Goal: Task Accomplishment & Management: Manage account settings

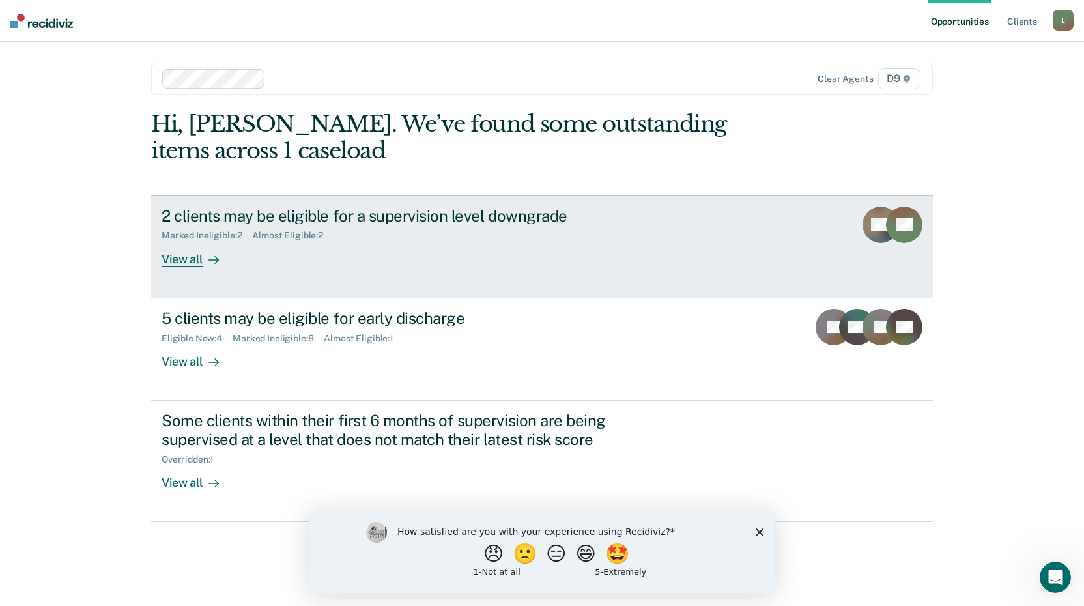
click at [176, 258] on div "View all" at bounding box center [198, 253] width 73 height 25
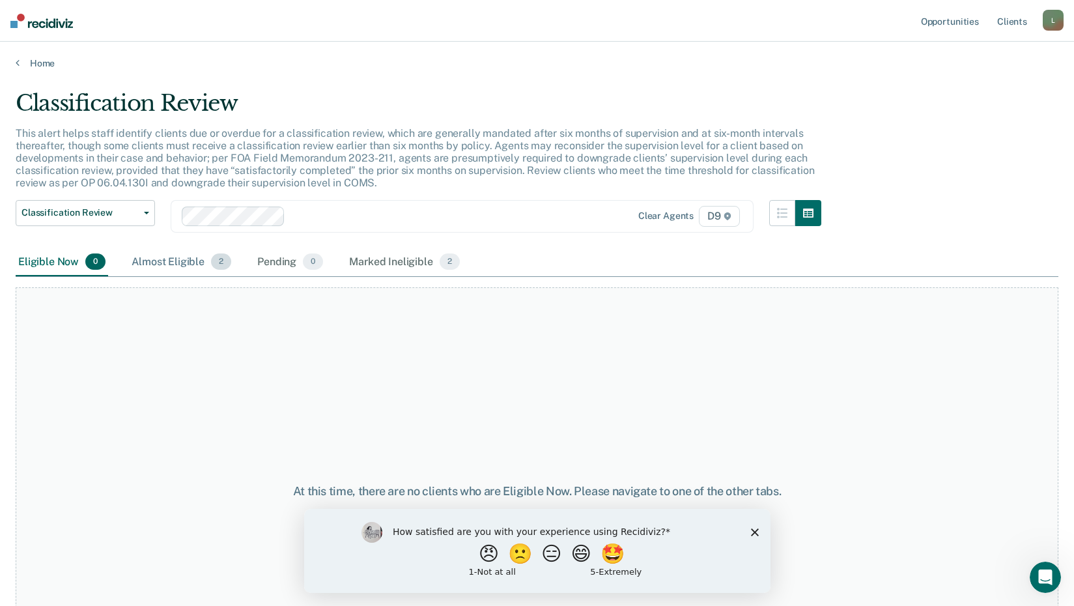
click at [175, 260] on div "Almost Eligible 2" at bounding box center [181, 262] width 105 height 29
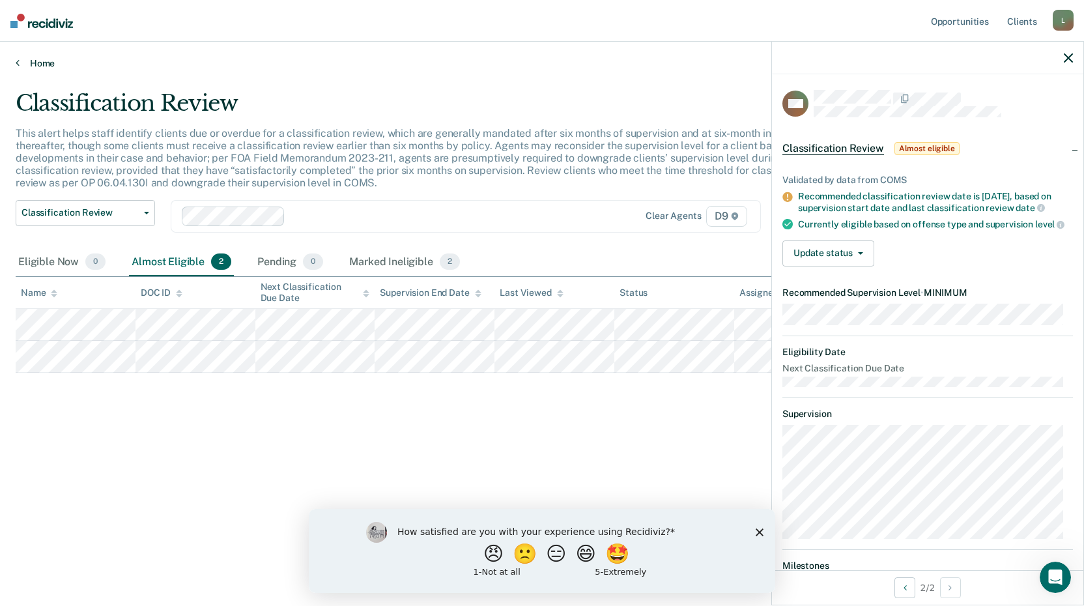
click at [38, 59] on link "Home" at bounding box center [542, 63] width 1053 height 12
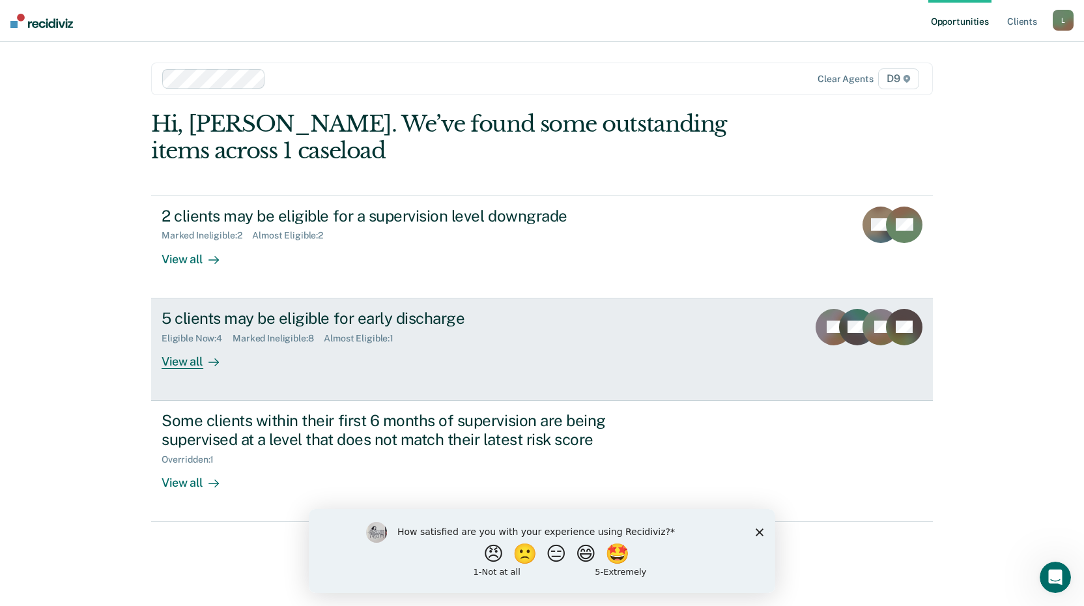
click at [182, 362] on div "View all" at bounding box center [198, 355] width 73 height 25
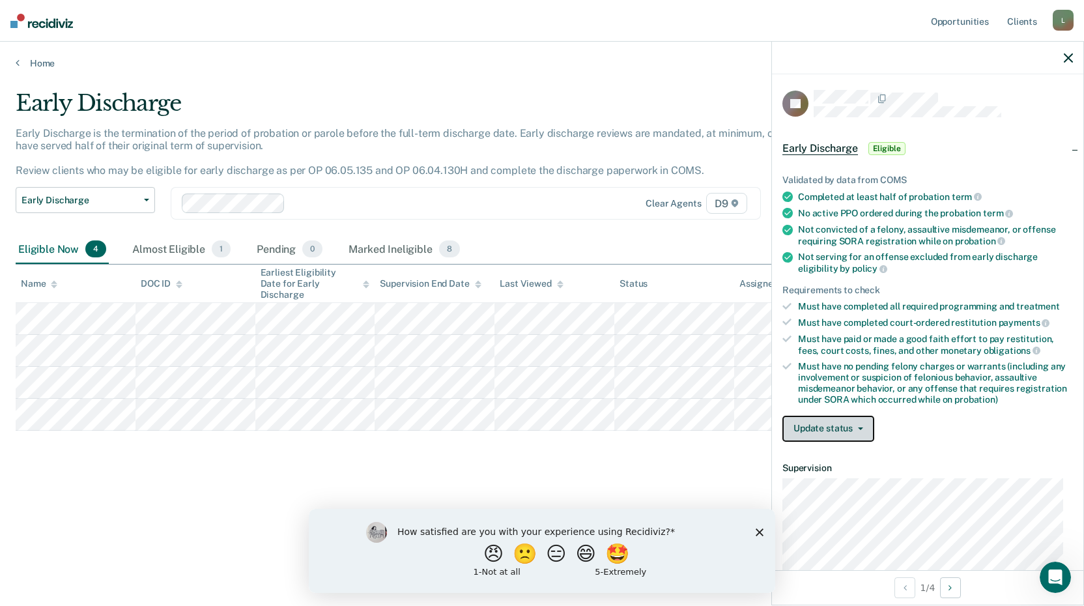
click at [843, 423] on button "Update status" at bounding box center [828, 429] width 92 height 26
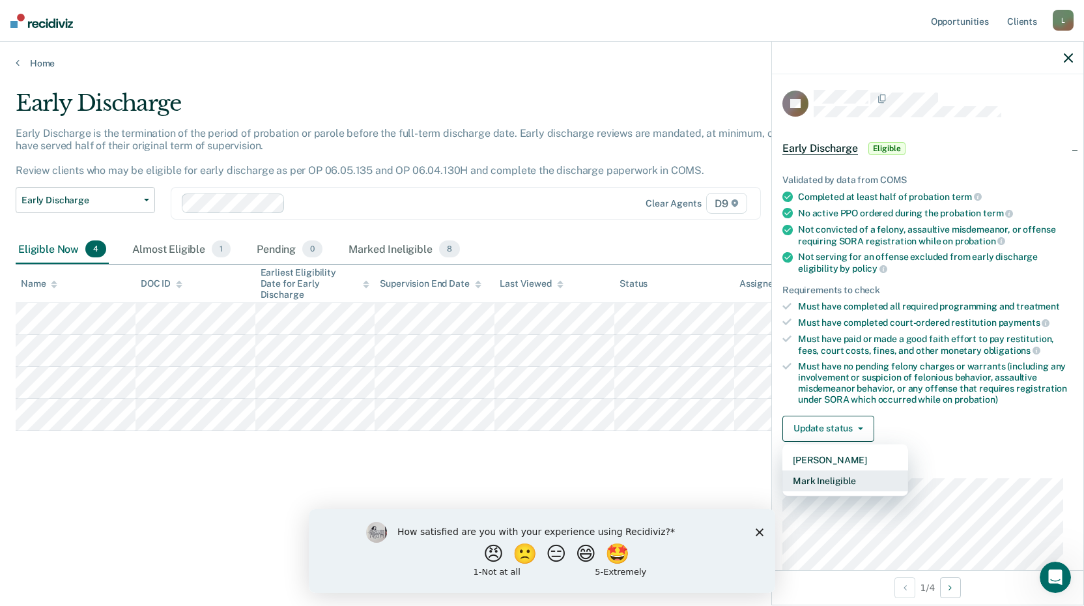
click at [828, 478] on button "Mark Ineligible" at bounding box center [845, 480] width 126 height 21
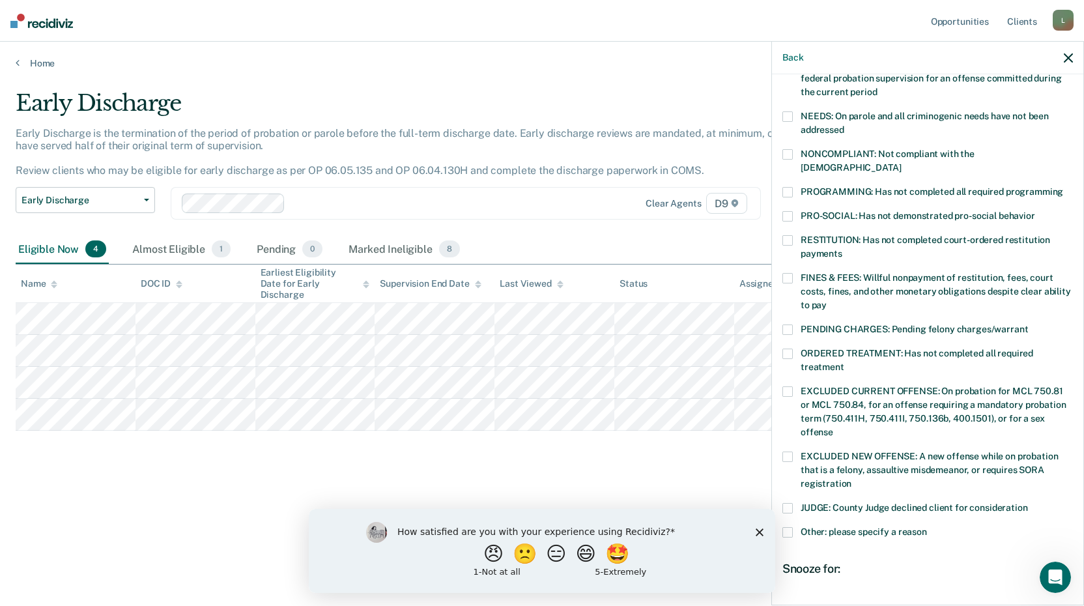
scroll to position [195, 0]
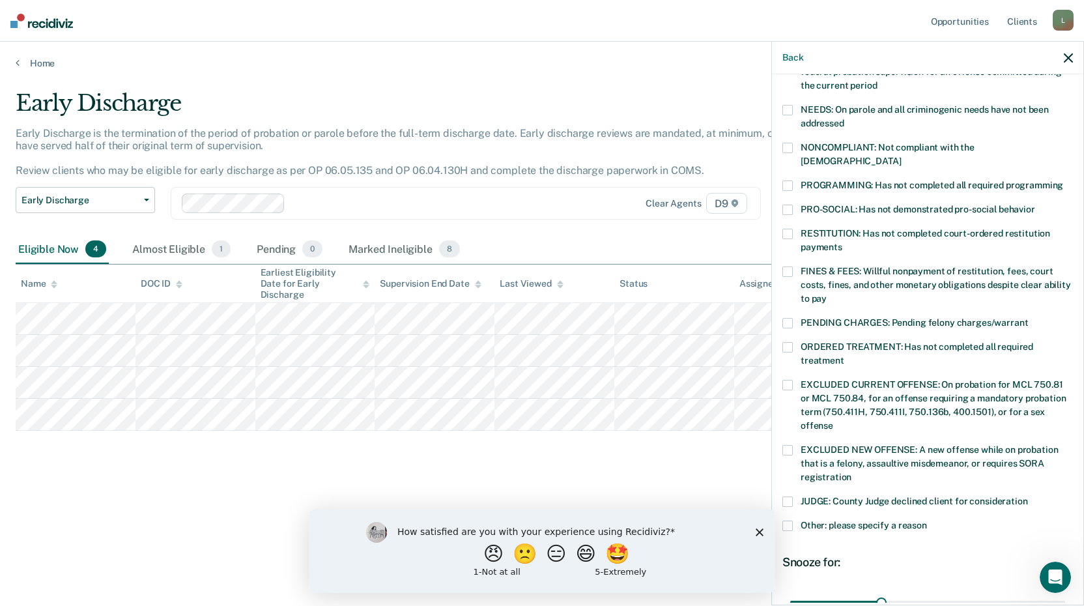
click at [780, 487] on div "TL Which of the following requirements has [PERSON_NAME] not met? [MEDICAL_DATA…" at bounding box center [927, 338] width 311 height 528
click at [789, 496] on span at bounding box center [787, 501] width 10 height 10
click at [1028, 496] on input "JUDGE: County Judge declined client for consideration" at bounding box center [1028, 496] width 0 height 0
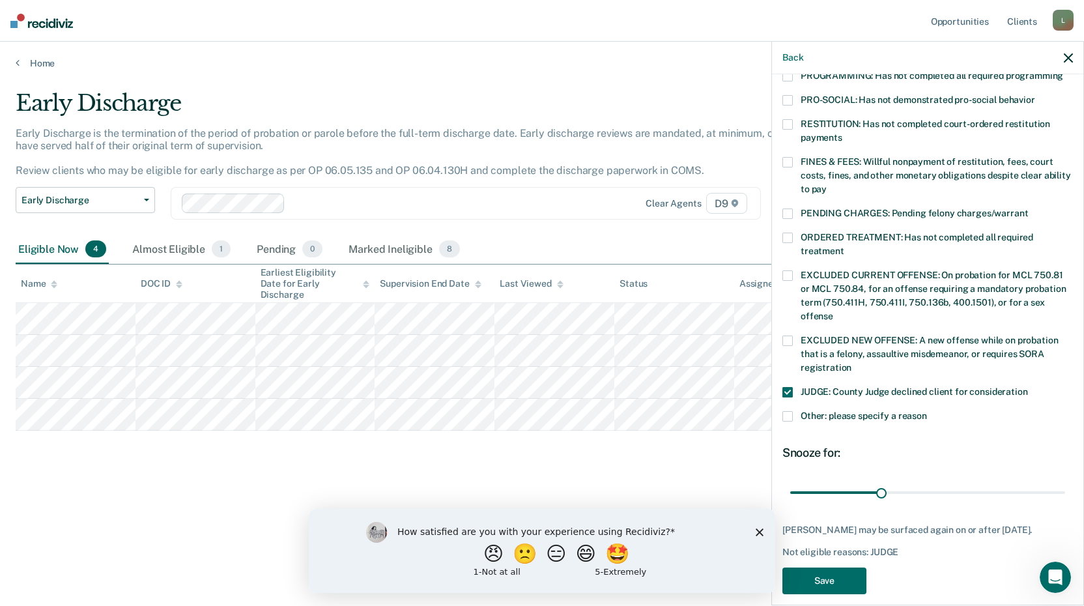
click at [790, 411] on span at bounding box center [787, 416] width 10 height 10
click at [927, 411] on input "Other: please specify a reason" at bounding box center [927, 411] width 0 height 0
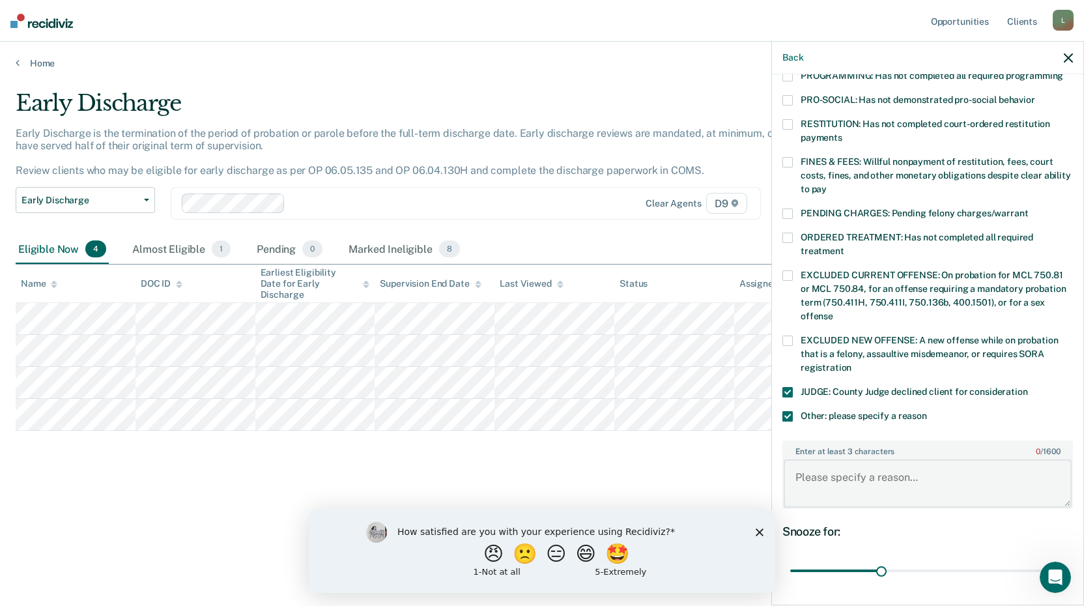
click at [823, 459] on textarea "Enter at least 3 characters 0 / 1600" at bounding box center [928, 483] width 288 height 48
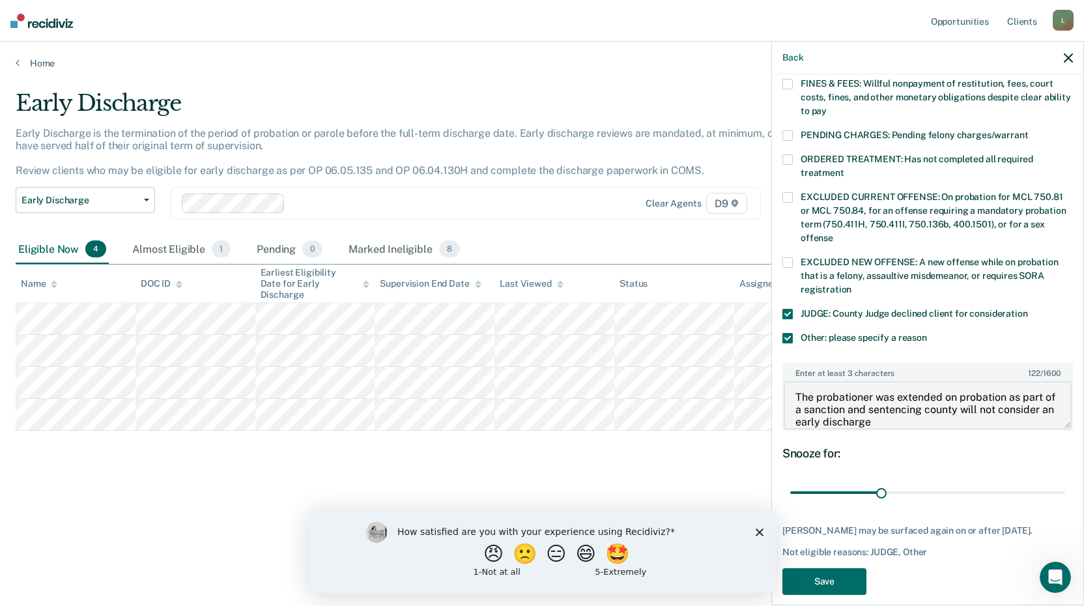
scroll to position [384, 0]
type textarea "The probationer was extended on probation as part of a sanction and sentencing …"
click at [843, 568] on button "Save" at bounding box center [824, 580] width 84 height 27
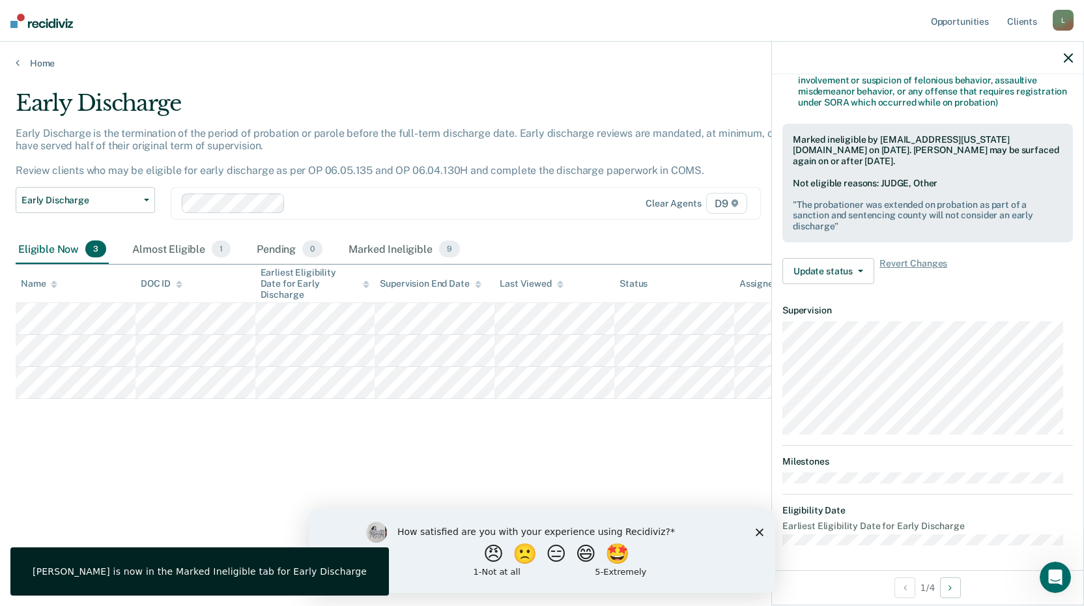
scroll to position [171, 0]
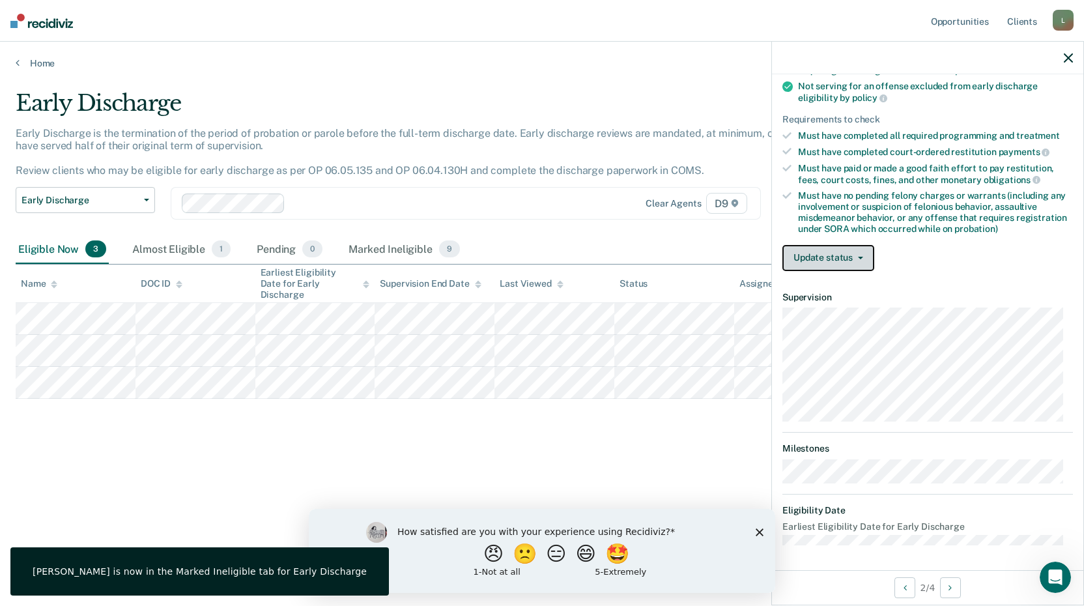
click at [812, 263] on button "Update status" at bounding box center [828, 258] width 92 height 26
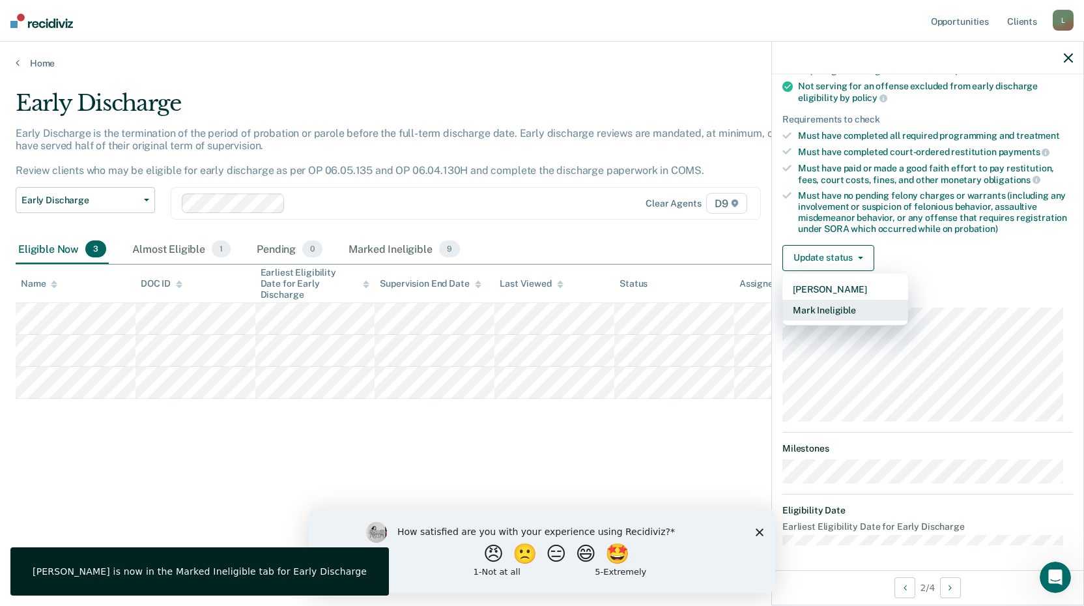
click at [806, 309] on button "Mark Ineligible" at bounding box center [845, 310] width 126 height 21
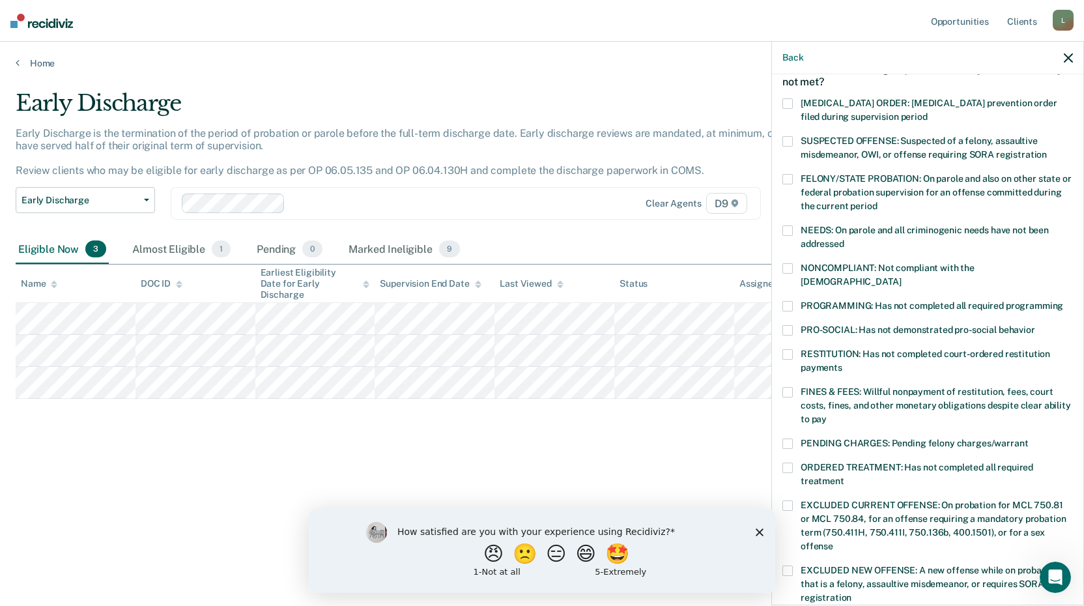
scroll to position [130, 0]
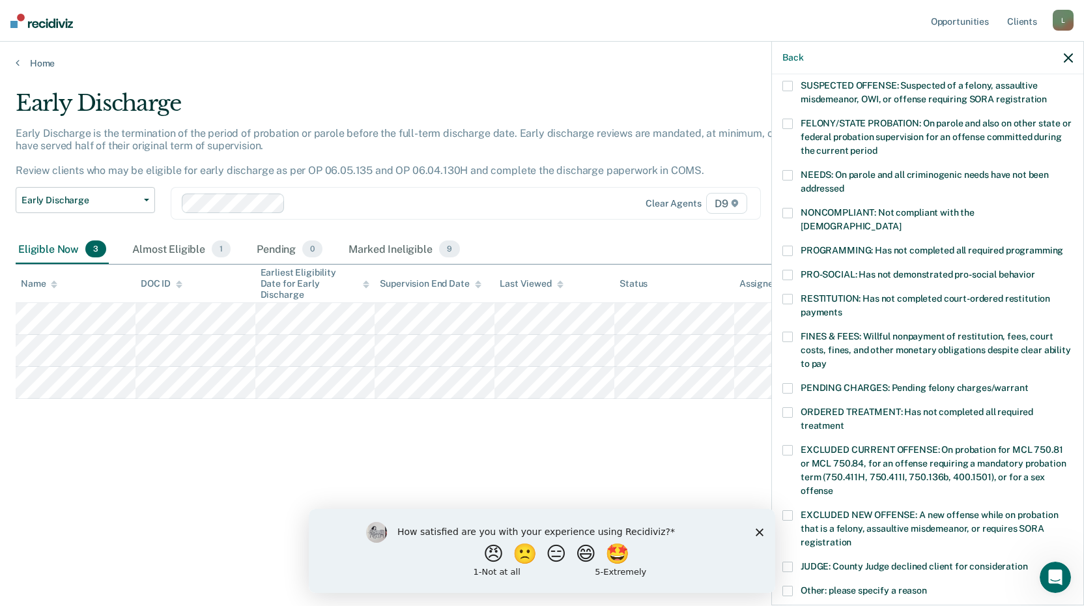
click at [776, 379] on div "AM Which of the following requirements has [PERSON_NAME] not met? [MEDICAL_DATA…" at bounding box center [927, 338] width 311 height 528
click at [797, 383] on label "PENDING CHARGES: Pending felony charges/warrant" at bounding box center [927, 390] width 291 height 14
click at [1028, 383] on input "PENDING CHARGES: Pending felony charges/warrant" at bounding box center [1028, 383] width 0 height 0
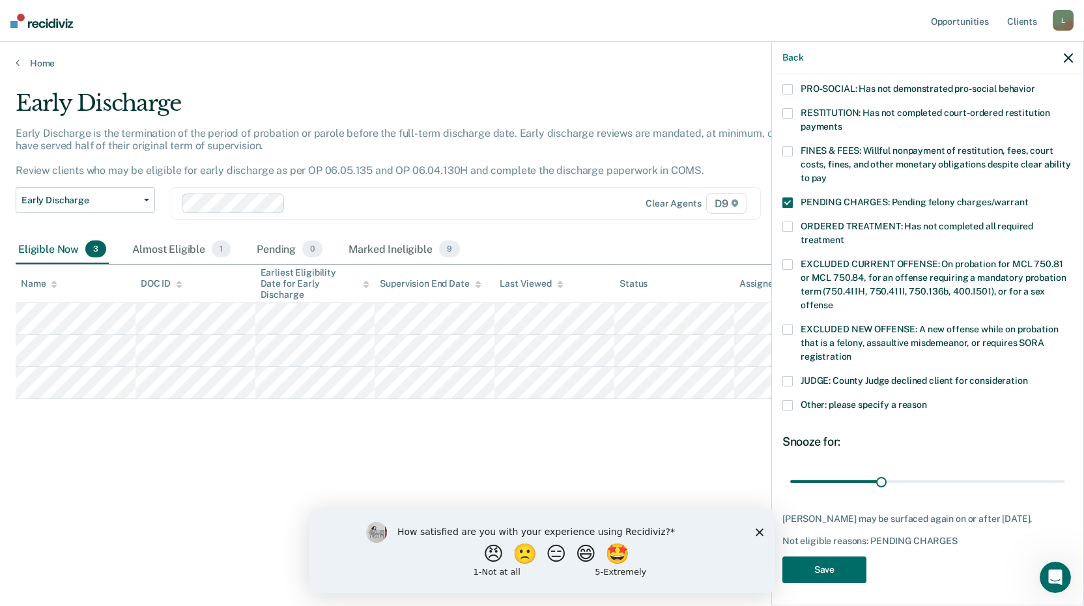
click at [794, 400] on label "Other: please specify a reason" at bounding box center [927, 407] width 291 height 14
click at [927, 400] on input "Other: please specify a reason" at bounding box center [927, 400] width 0 height 0
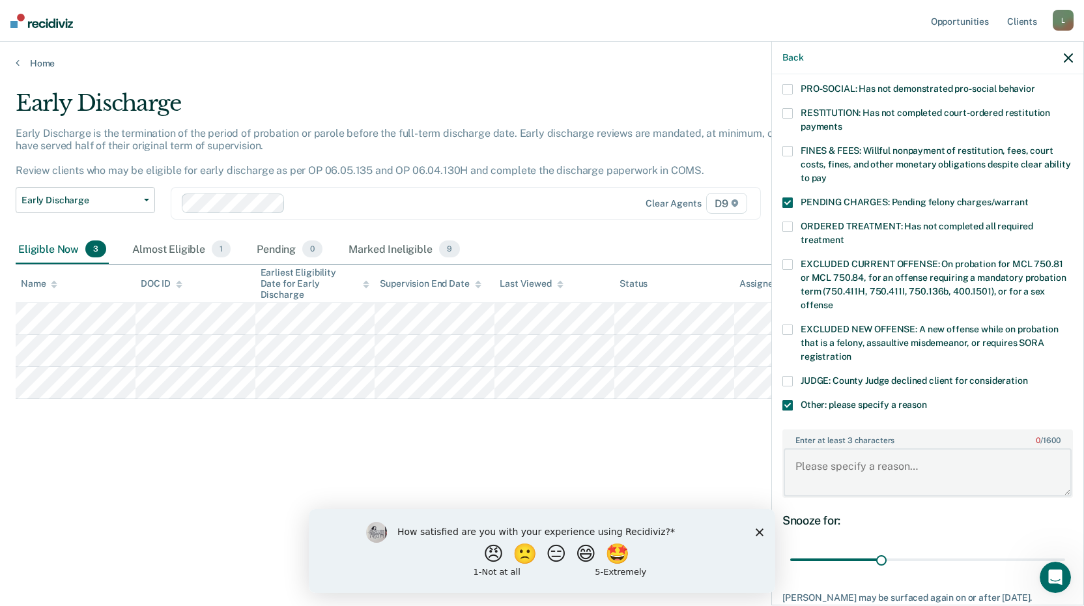
click at [818, 448] on textarea "Enter at least 3 characters 0 / 1600" at bounding box center [928, 472] width 288 height 48
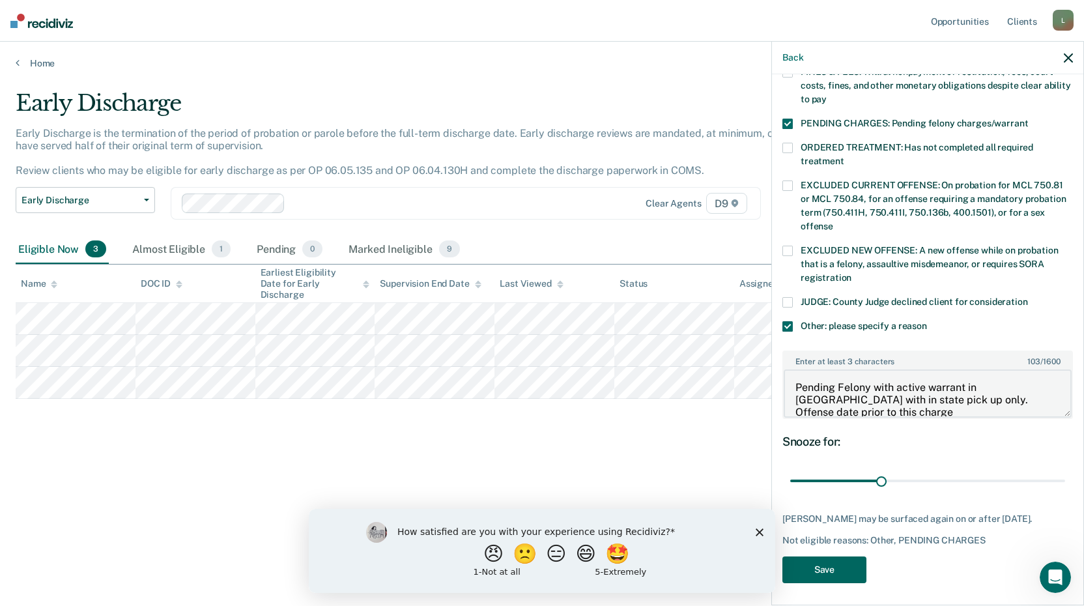
type textarea "Pending Felony with active warrant in [GEOGRAPHIC_DATA] with in state pick up o…"
click at [821, 564] on button "Save" at bounding box center [824, 569] width 84 height 27
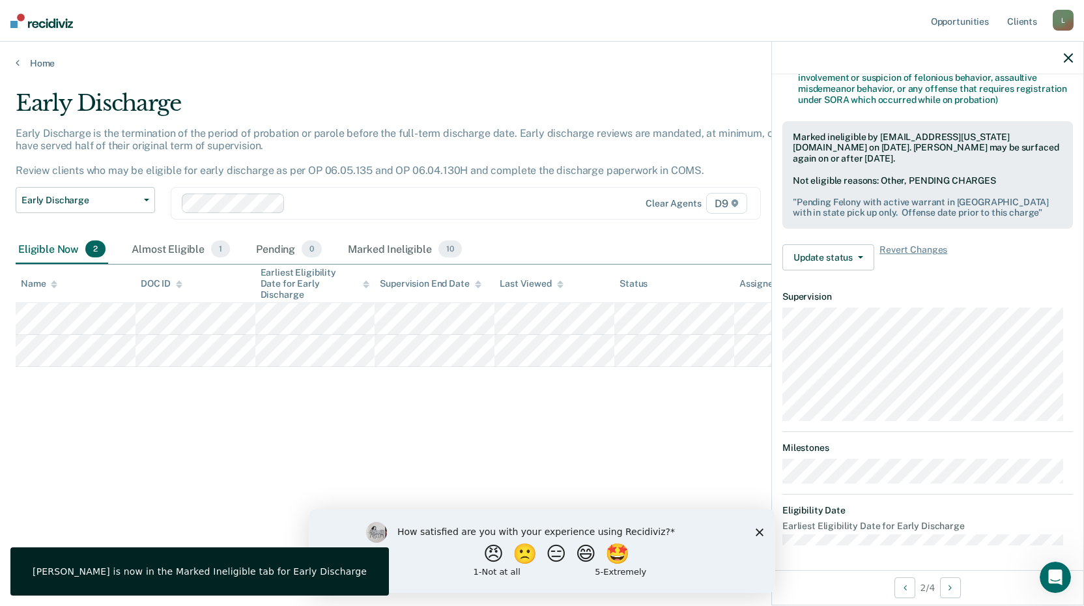
scroll to position [171, 0]
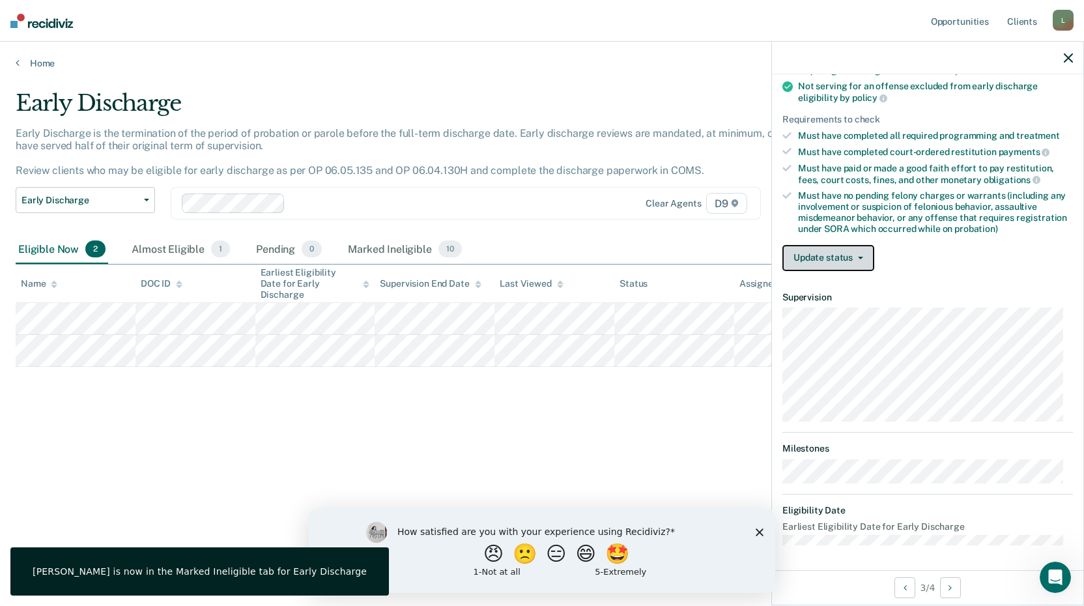
click at [799, 259] on button "Update status" at bounding box center [828, 258] width 92 height 26
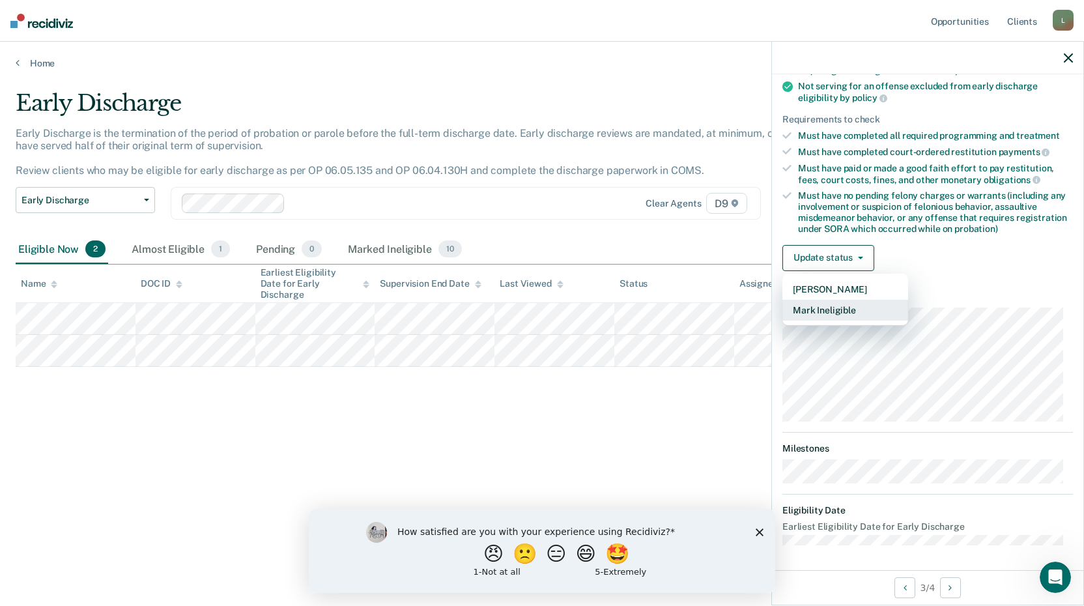
click at [834, 307] on button "Mark Ineligible" at bounding box center [845, 310] width 126 height 21
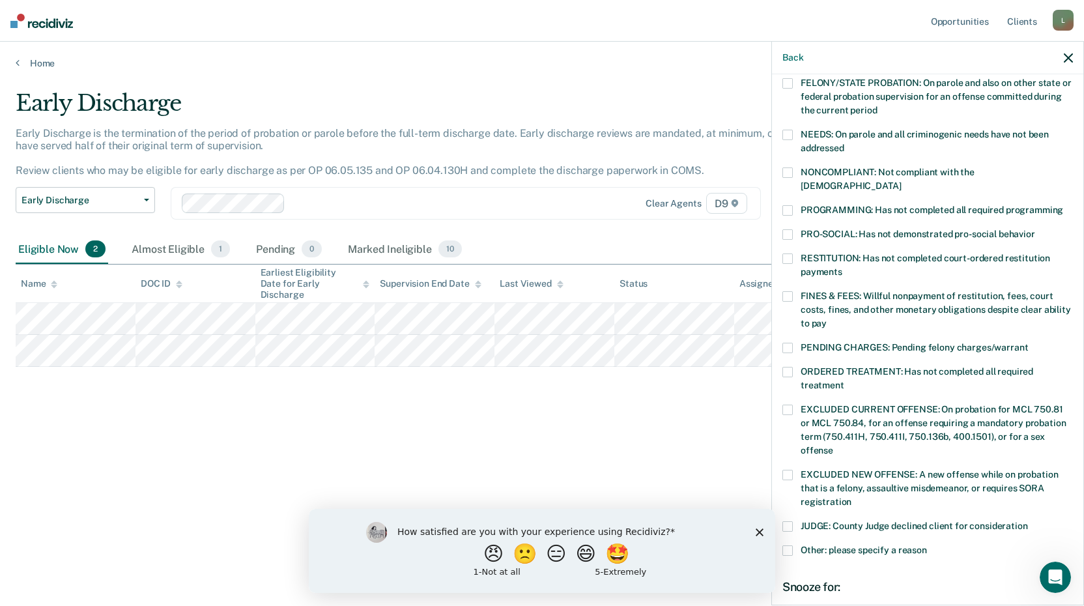
click at [789, 173] on span at bounding box center [787, 172] width 10 height 10
click at [901, 181] on input "NONCOMPLIANT: Not compliant with the [DEMOGRAPHIC_DATA]" at bounding box center [901, 181] width 0 height 0
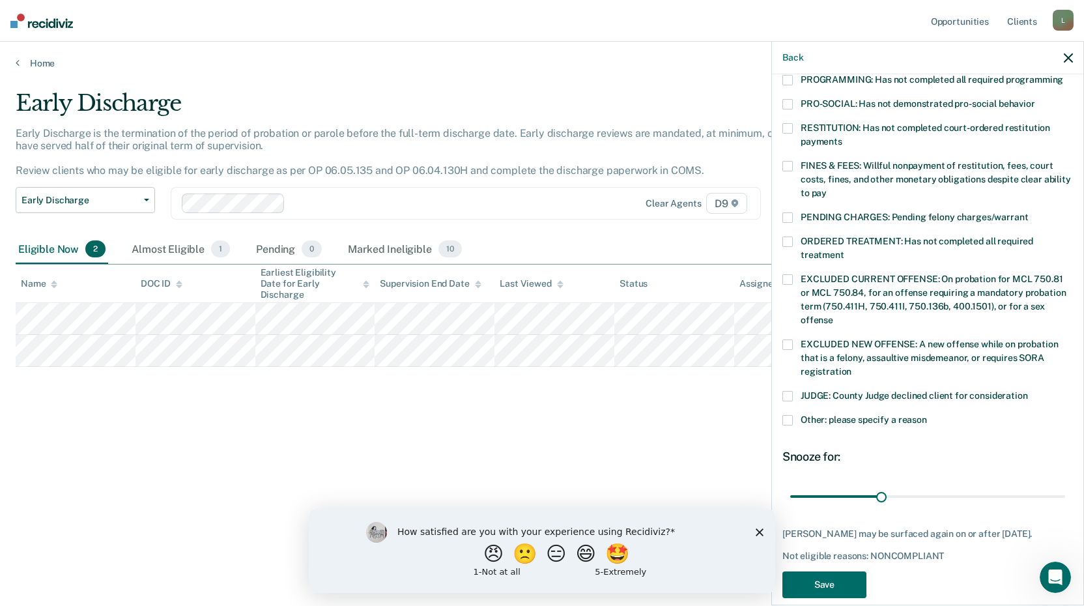
click at [787, 391] on span at bounding box center [787, 396] width 10 height 10
click at [1028, 391] on input "JUDGE: County Judge declined client for consideration" at bounding box center [1028, 391] width 0 height 0
click at [791, 415] on span at bounding box center [787, 420] width 10 height 10
click at [927, 415] on input "Other: please specify a reason" at bounding box center [927, 415] width 0 height 0
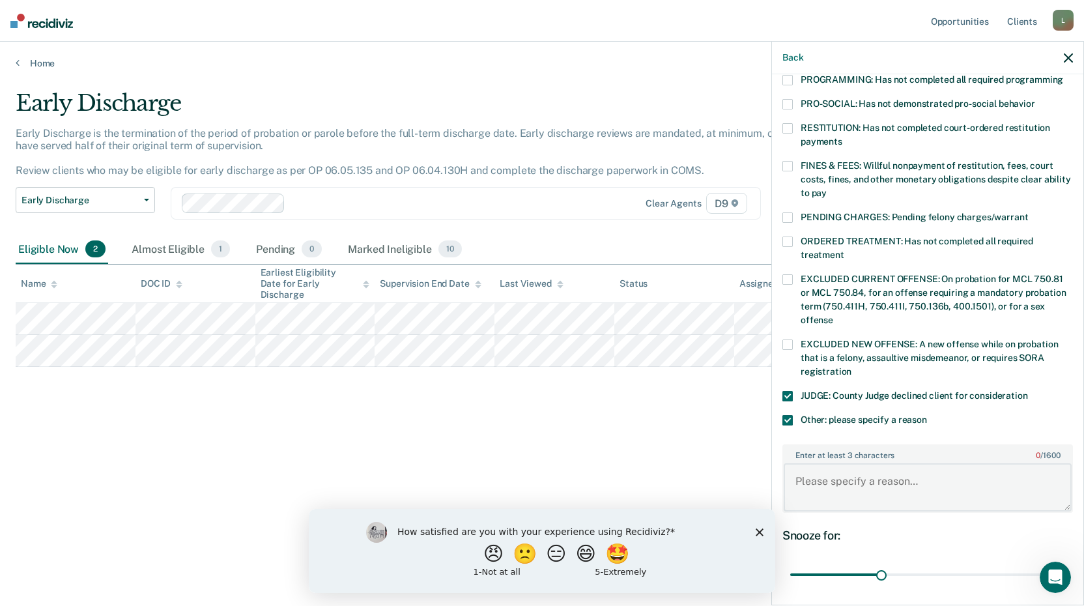
click at [831, 463] on textarea "Enter at least 3 characters 0 / 1600" at bounding box center [928, 487] width 288 height 48
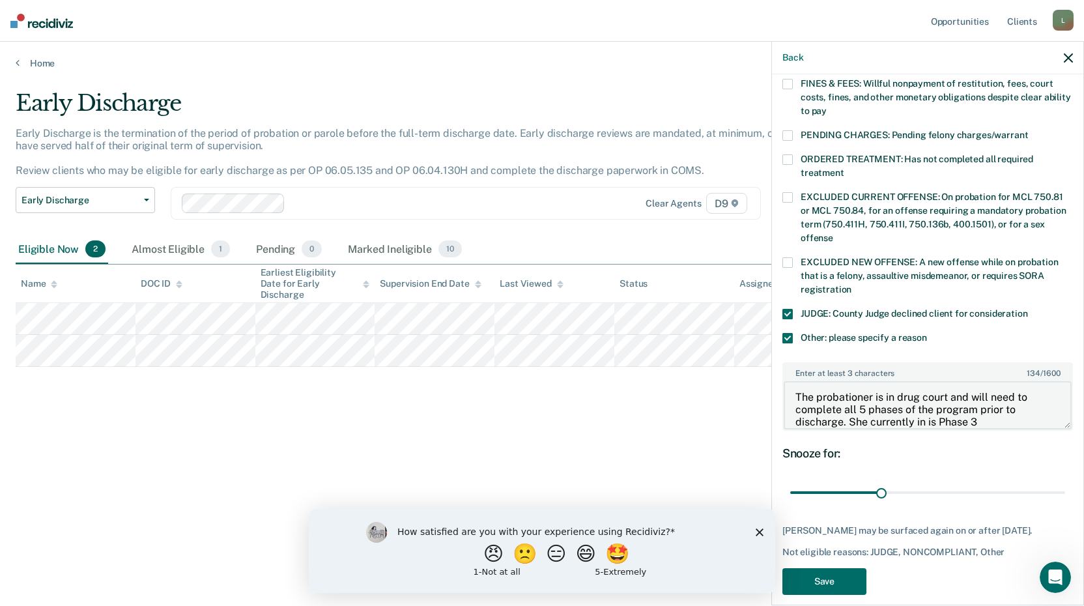
scroll to position [384, 0]
type textarea "The probationer is in drug court and will need to complete all 5 phases of the …"
click at [838, 567] on button "Save" at bounding box center [824, 580] width 84 height 27
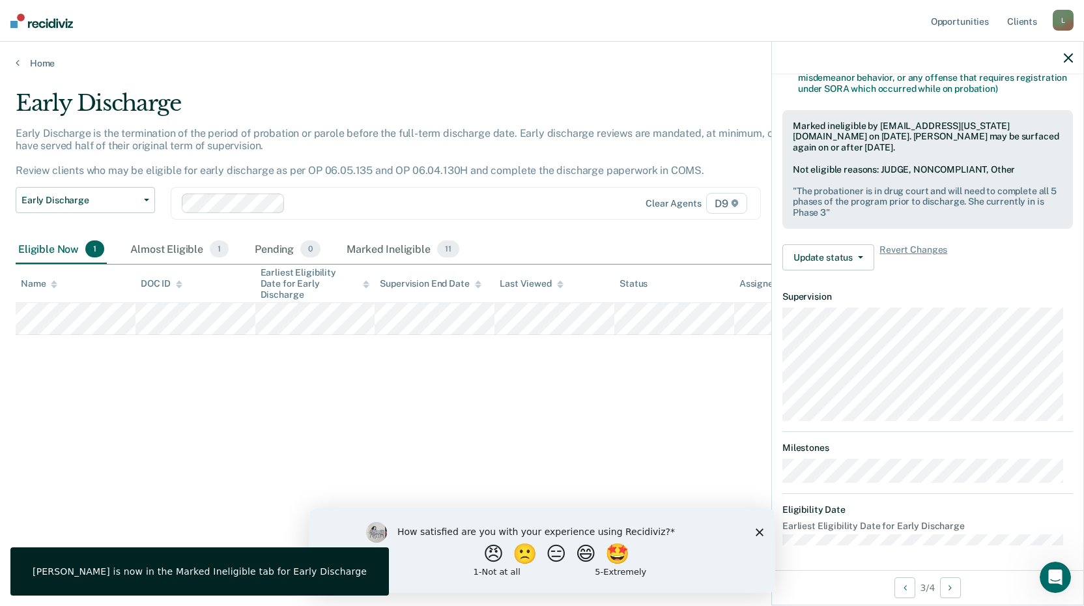
scroll to position [158, 0]
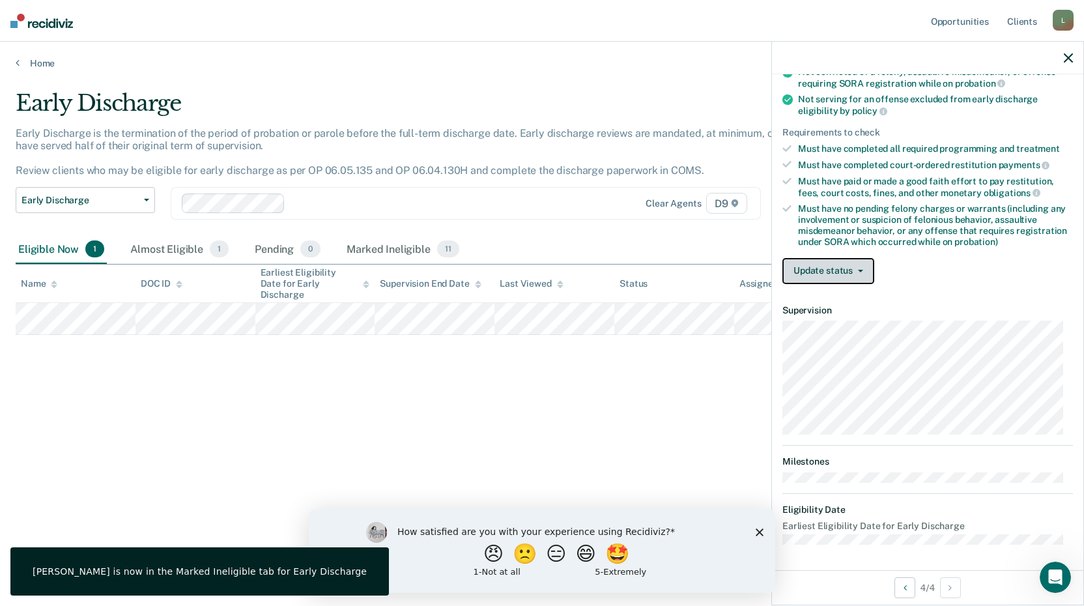
click at [817, 262] on button "Update status" at bounding box center [828, 271] width 92 height 26
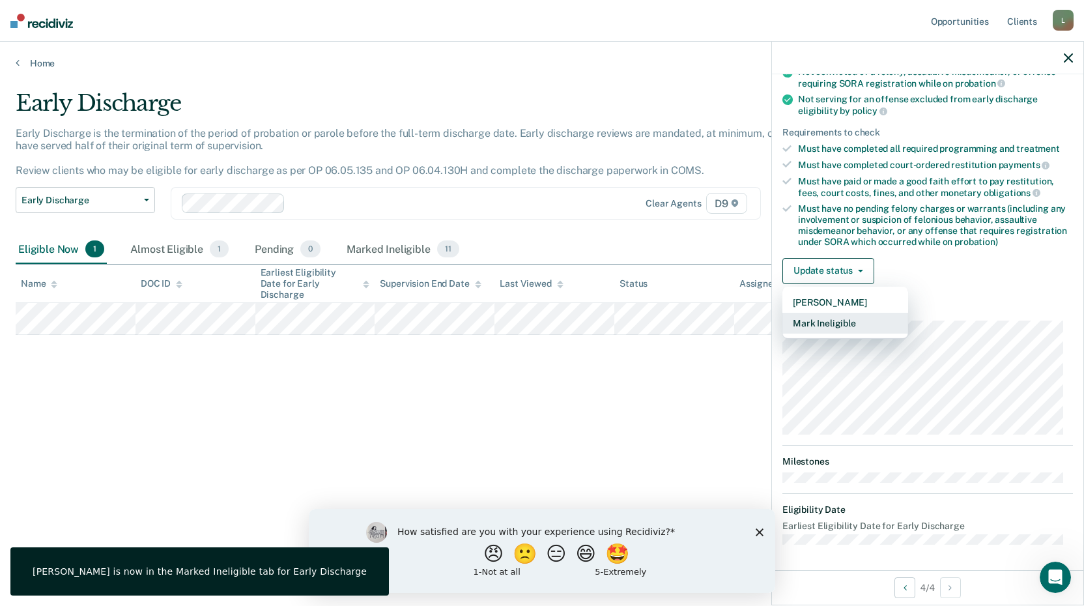
click at [824, 323] on button "Mark Ineligible" at bounding box center [845, 323] width 126 height 21
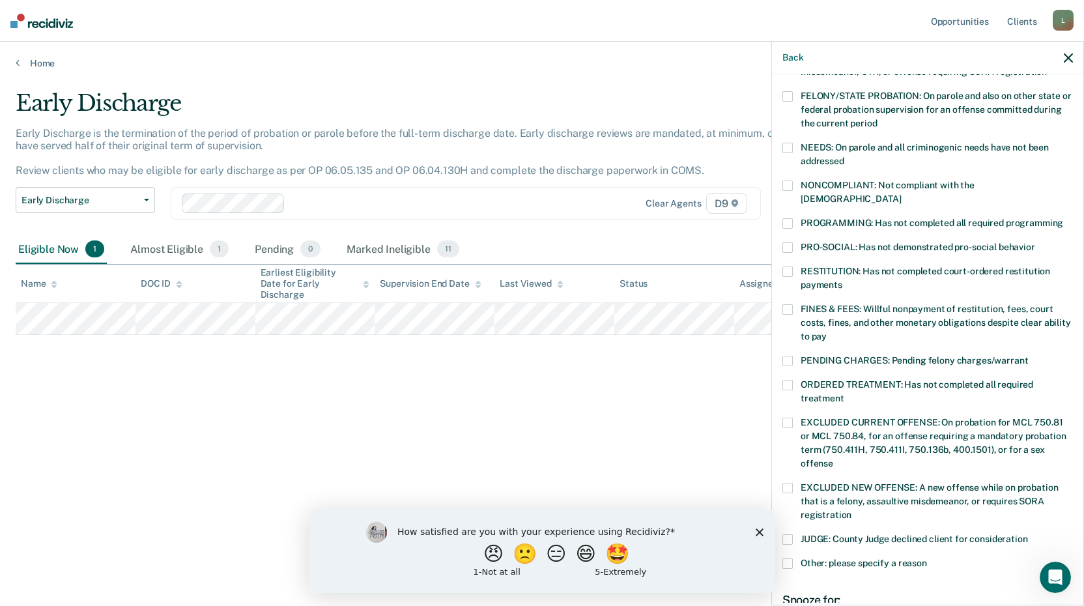
click at [786, 218] on span at bounding box center [787, 223] width 10 height 10
click at [1063, 218] on input "PROGRAMMING: Has not completed all required programming" at bounding box center [1063, 218] width 0 height 0
click at [789, 183] on span at bounding box center [787, 185] width 10 height 10
click at [901, 194] on input "NONCOMPLIANT: Not compliant with the [DEMOGRAPHIC_DATA]" at bounding box center [901, 194] width 0 height 0
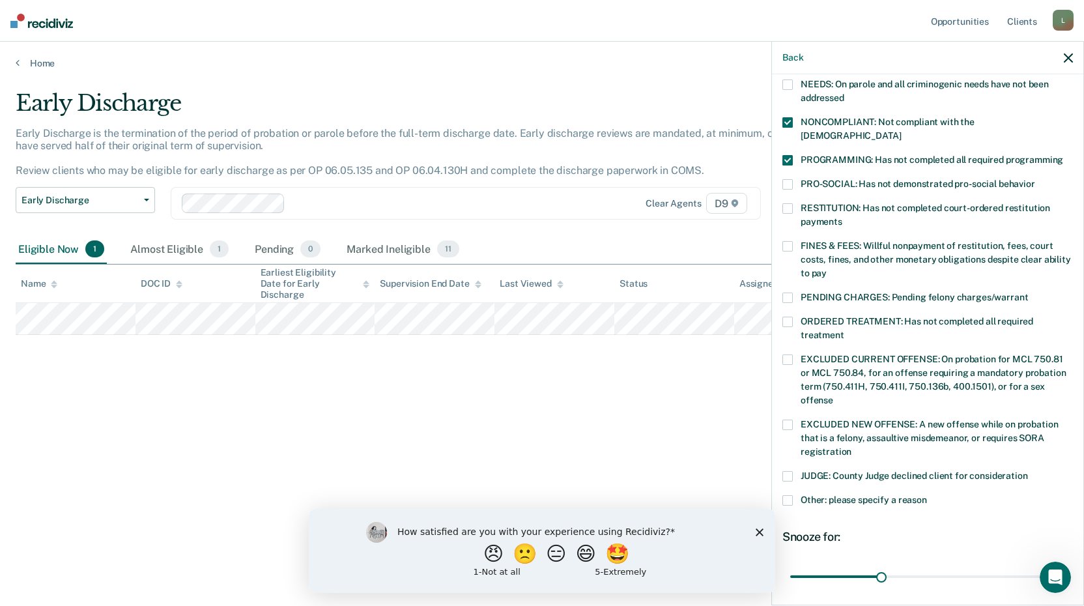
scroll to position [305, 0]
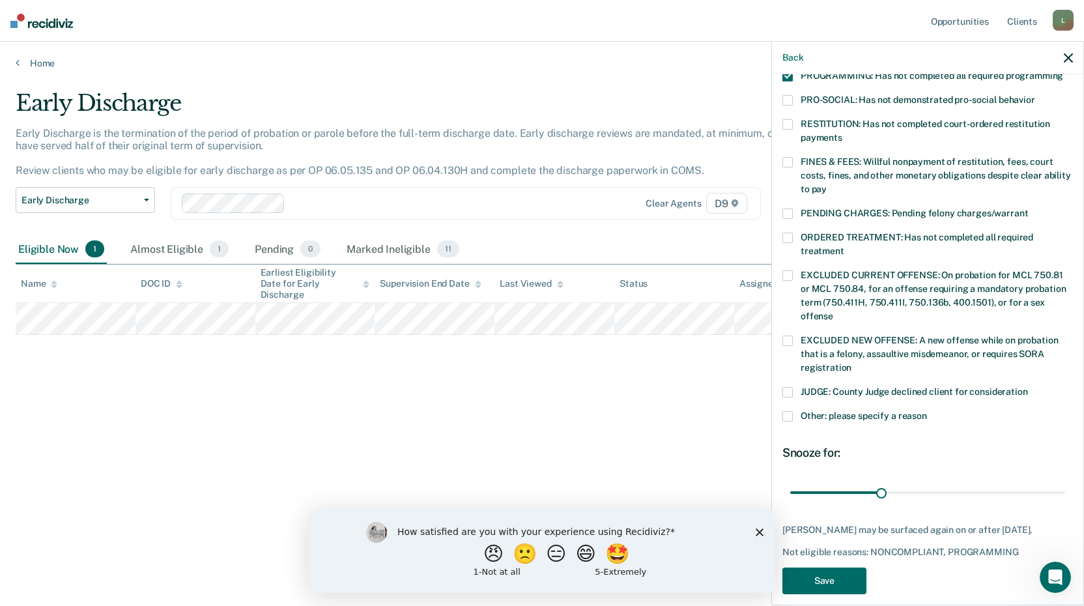
click at [792, 411] on span at bounding box center [787, 416] width 10 height 10
click at [927, 411] on input "Other: please specify a reason" at bounding box center [927, 411] width 0 height 0
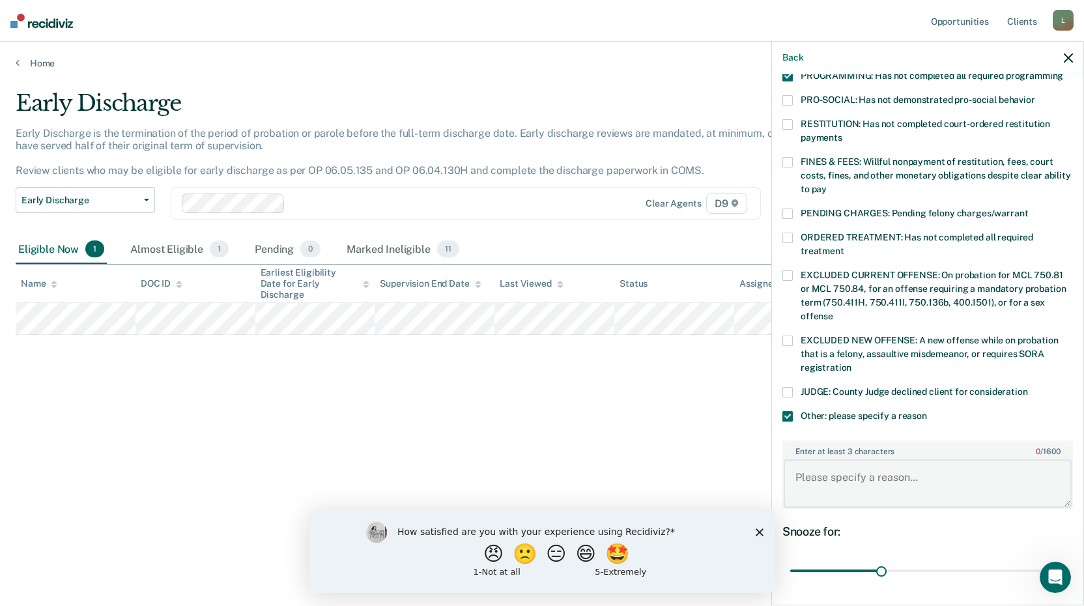
click at [844, 459] on textarea "Enter at least 3 characters 0 / 1600" at bounding box center [928, 483] width 288 height 48
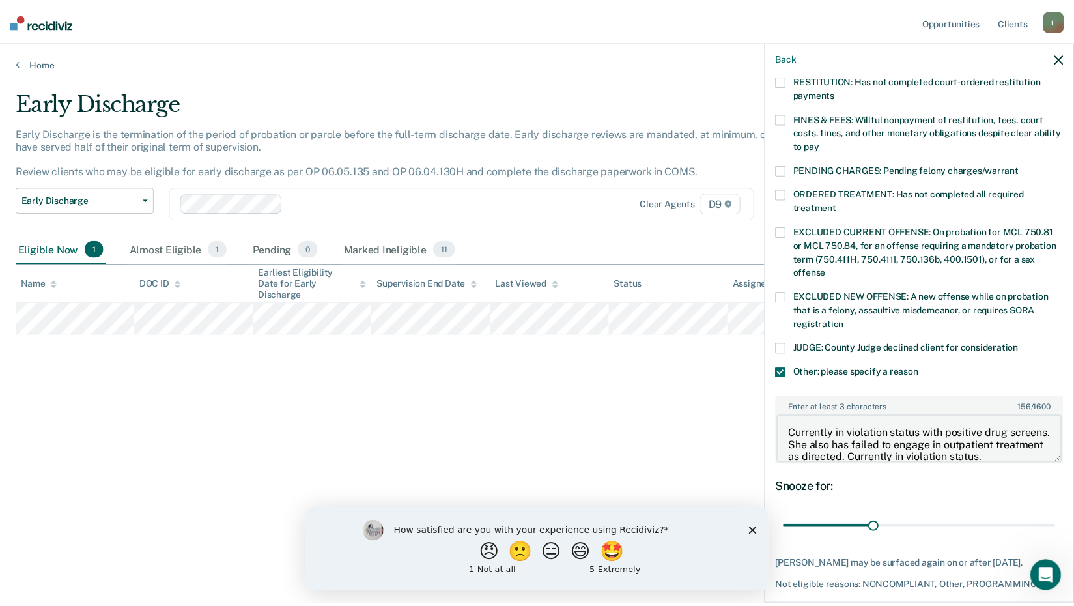
scroll to position [384, 0]
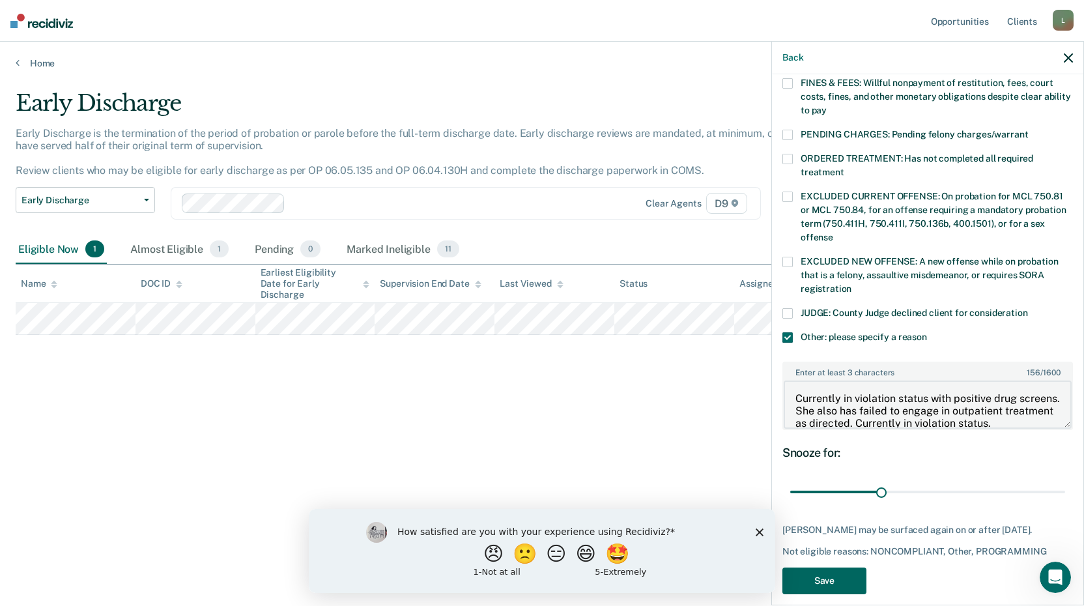
type textarea "Currently in violation status with positive drug screens. She also has failed t…"
click at [816, 567] on button "Save" at bounding box center [824, 580] width 84 height 27
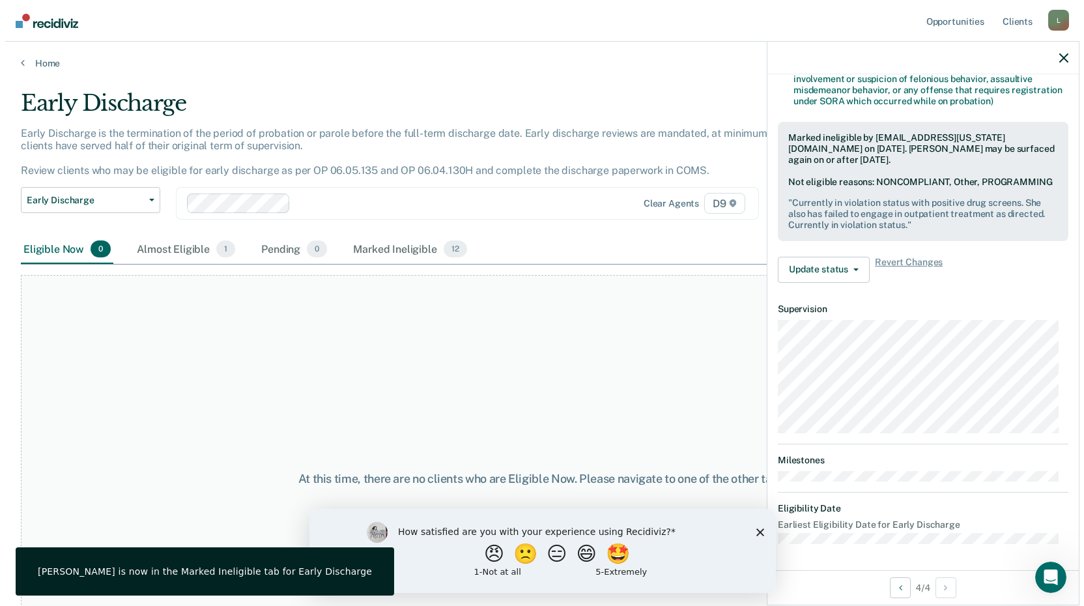
scroll to position [308, 0]
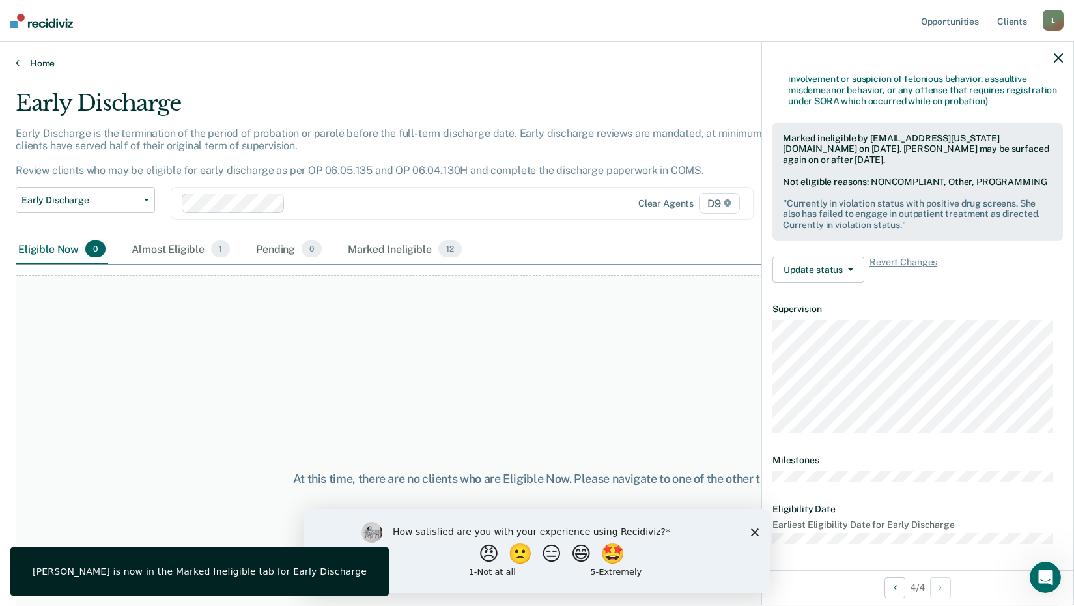
click at [37, 63] on link "Home" at bounding box center [537, 63] width 1043 height 12
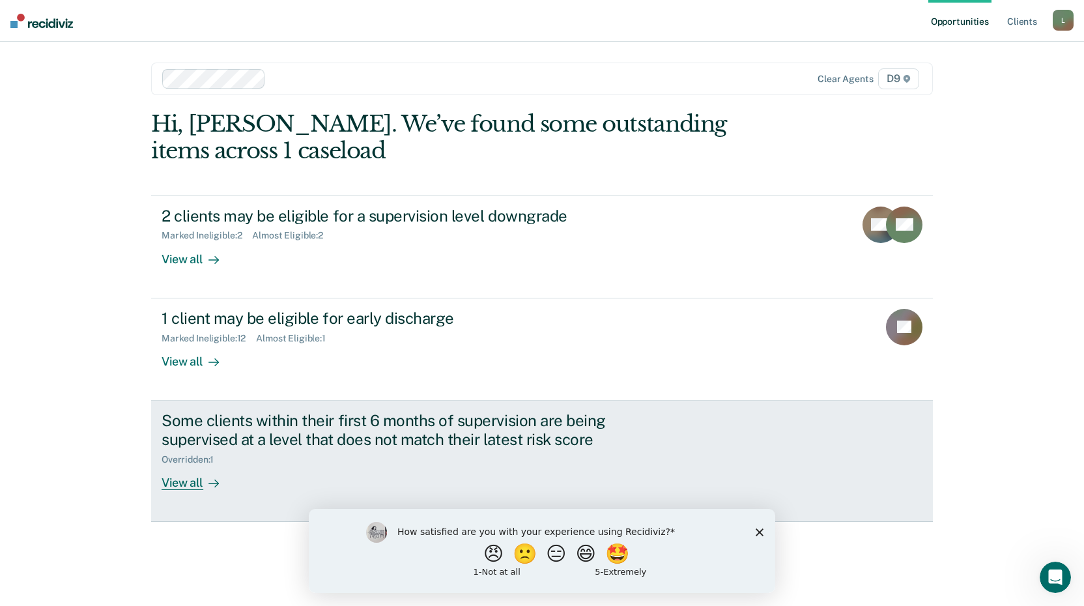
click at [196, 485] on div "View all" at bounding box center [198, 476] width 73 height 25
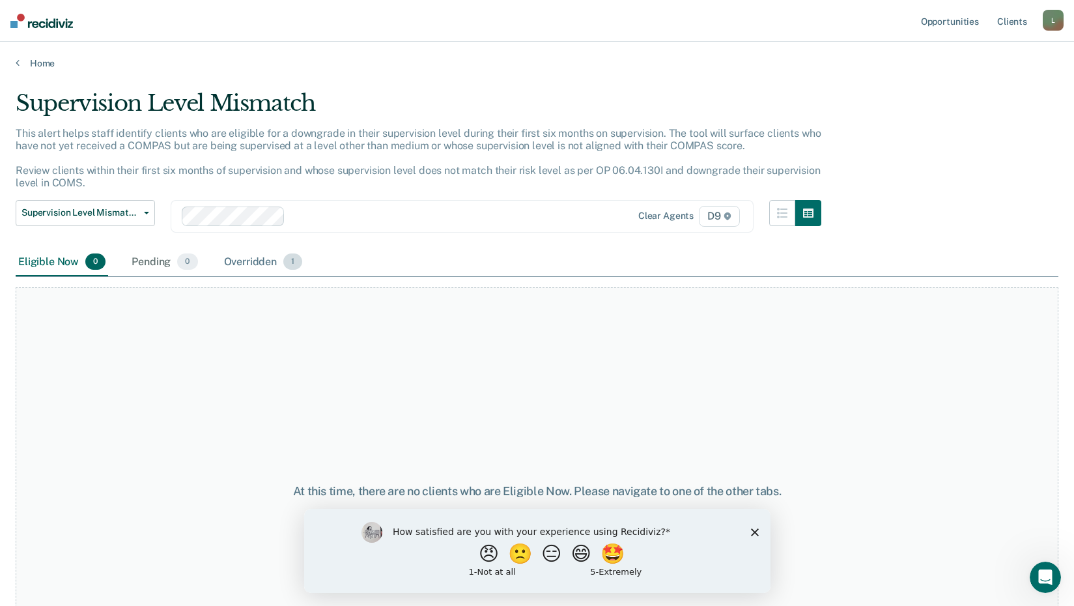
click at [298, 260] on span "1" at bounding box center [292, 261] width 19 height 17
